Goal: Information Seeking & Learning: Understand process/instructions

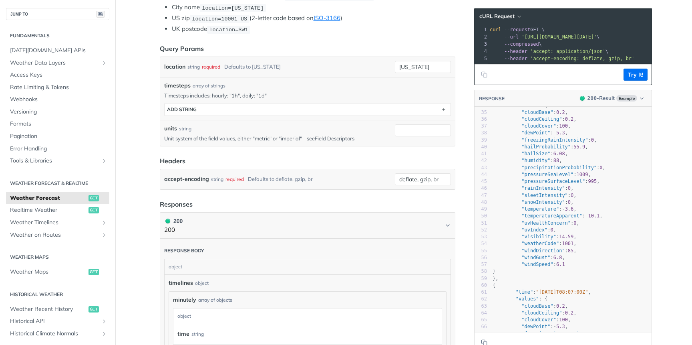
scroll to position [212, 0]
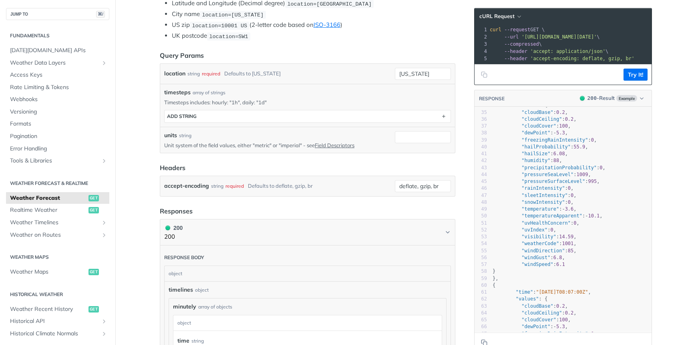
click at [369, 127] on div "units string Unit system of the field values, either "metric" or "imperial" - s…" at bounding box center [307, 140] width 295 height 26
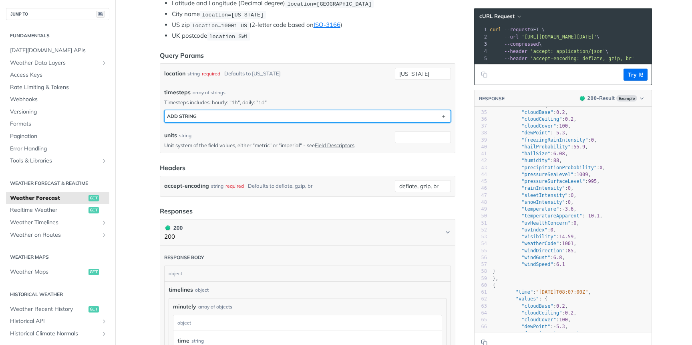
click at [357, 119] on button "ADD string" at bounding box center [308, 116] width 286 height 12
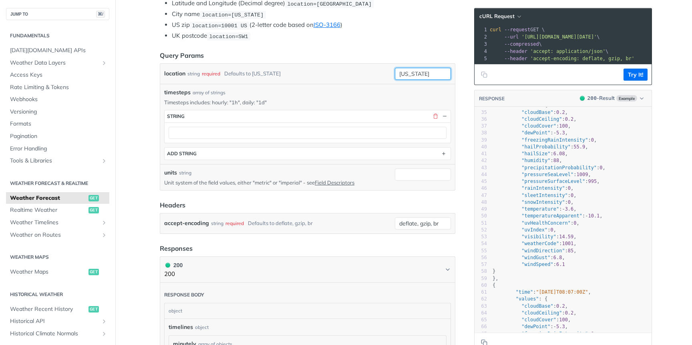
click at [425, 69] on input "[US_STATE]" at bounding box center [423, 74] width 56 height 12
type input "[GEOGRAPHIC_DATA]"
click at [360, 79] on div "location string required Defaults to [US_STATE] [GEOGRAPHIC_DATA] required type…" at bounding box center [307, 74] width 295 height 20
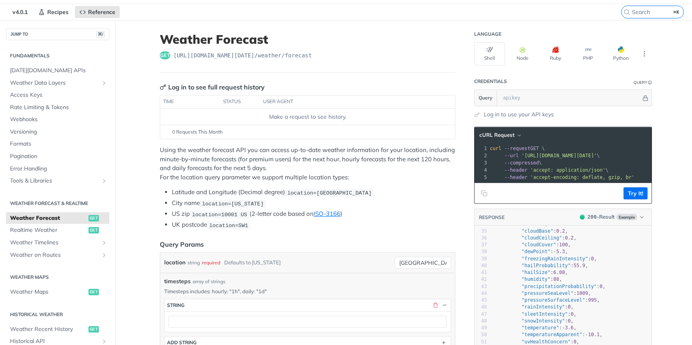
scroll to position [15, 0]
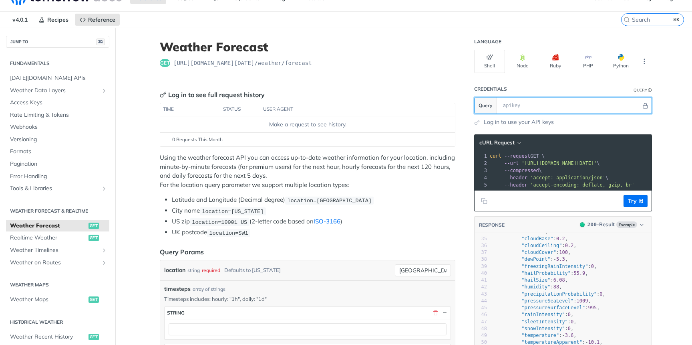
click at [528, 100] on input "text" at bounding box center [570, 105] width 142 height 16
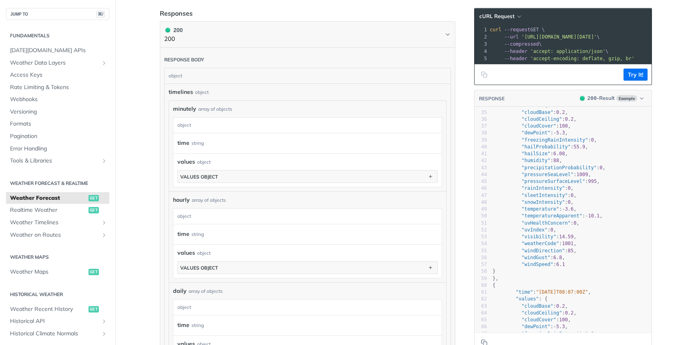
scroll to position [428, 0]
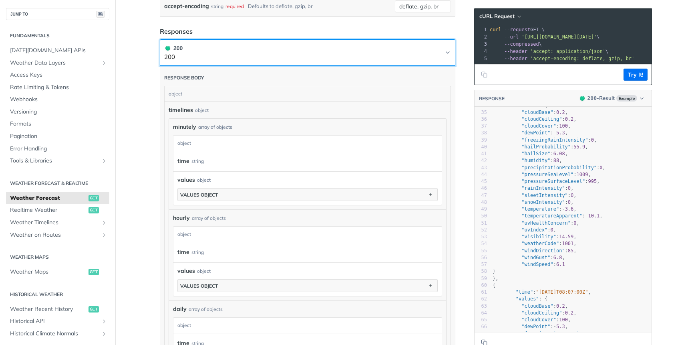
click at [445, 49] on icon "Chevron" at bounding box center [448, 52] width 6 height 6
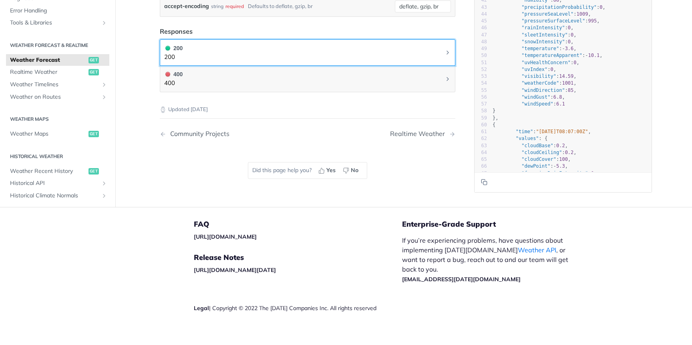
click at [445, 49] on icon "Chevron" at bounding box center [448, 52] width 6 height 6
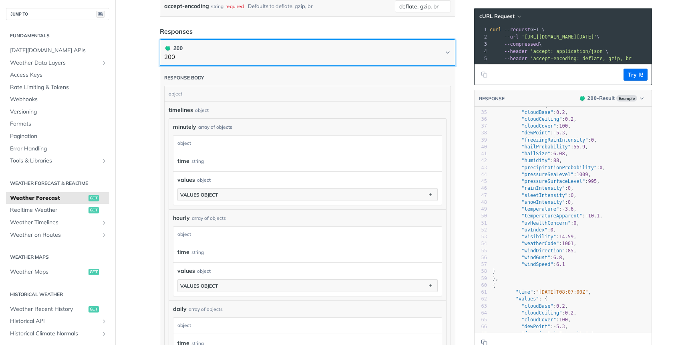
scroll to position [871, 0]
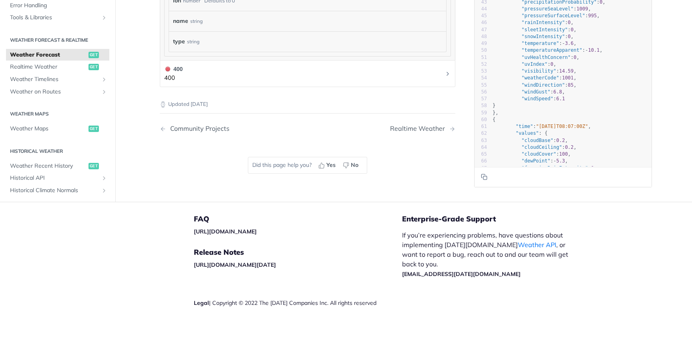
click at [366, 63] on h1 "400 400" at bounding box center [308, 73] width 296 height 27
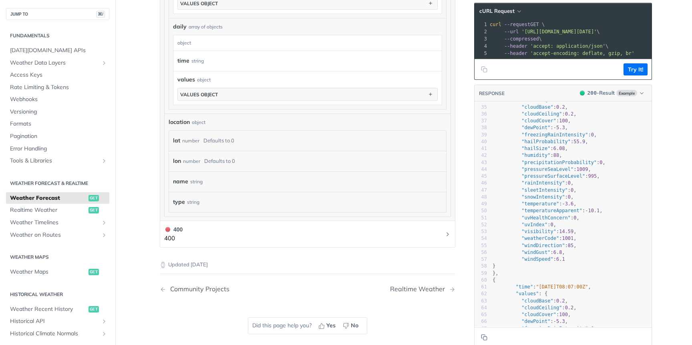
scroll to position [698, 0]
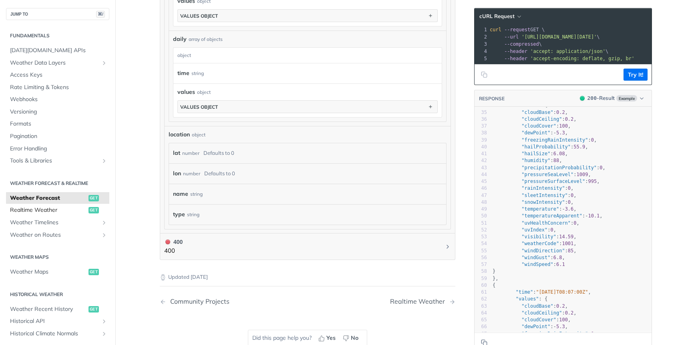
click at [58, 210] on span "Realtime Weather" at bounding box center [48, 210] width 77 height 8
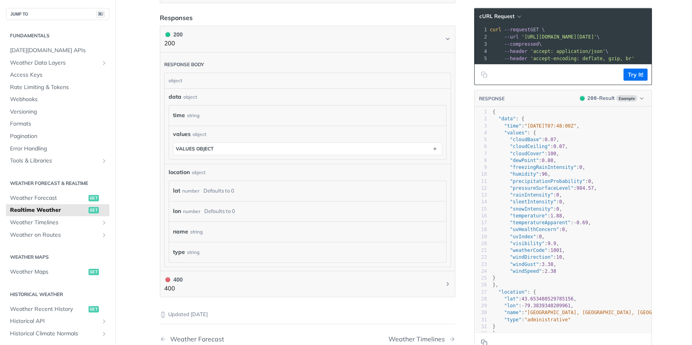
scroll to position [301, 0]
